Goal: Task Accomplishment & Management: Manage account settings

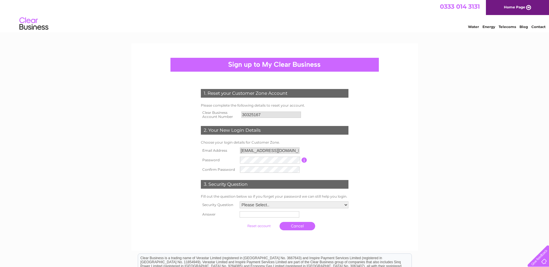
click at [302, 161] on input "button" at bounding box center [303, 160] width 5 height 5
click at [224, 159] on tr "Password Password must be at least 6 characters long" at bounding box center [274, 160] width 150 height 10
click at [347, 206] on select "Please Select.. In what town or city was your first job? In what town or city d…" at bounding box center [294, 205] width 109 height 7
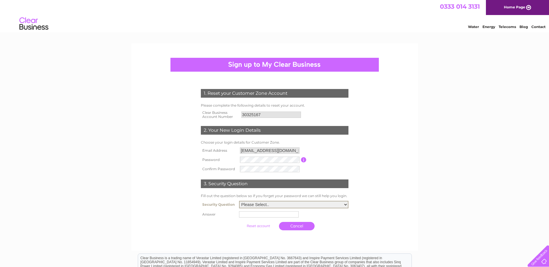
select select "2"
click at [239, 201] on select "Please Select.. In what town or city was your first job? In what town or city d…" at bounding box center [293, 205] width 109 height 8
click at [246, 214] on input "text" at bounding box center [269, 214] width 60 height 6
type input "Kirkwall"
click at [259, 226] on input "submit" at bounding box center [259, 226] width 36 height 8
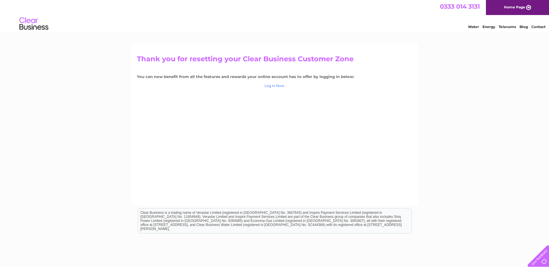
click at [275, 87] on link "Log in Now" at bounding box center [274, 86] width 20 height 4
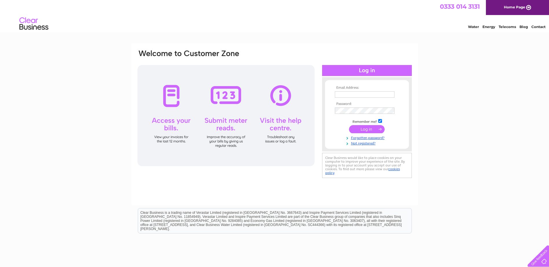
type input "lb@dandhlaw.co.uk"
click at [363, 128] on input "submit" at bounding box center [367, 129] width 36 height 8
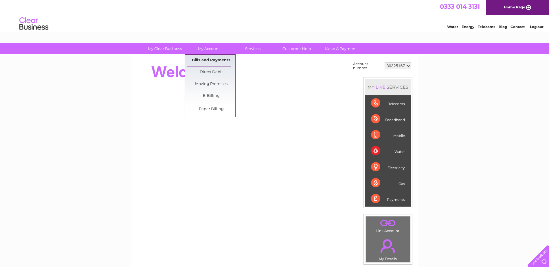
click at [203, 58] on link "Bills and Payments" at bounding box center [211, 61] width 48 height 12
